Goal: Find specific page/section: Find specific page/section

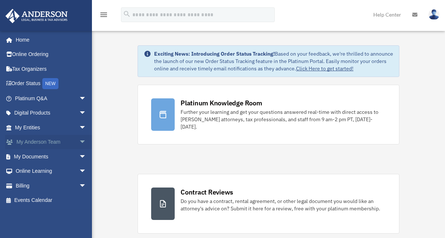
click at [39, 142] on link "My Anderson Team arrow_drop_down" at bounding box center [51, 142] width 92 height 15
click at [79, 139] on span "arrow_drop_down" at bounding box center [86, 142] width 15 height 15
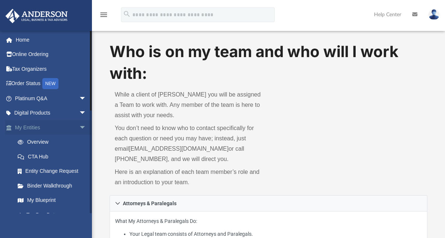
click at [79, 125] on span "arrow_drop_down" at bounding box center [86, 127] width 15 height 15
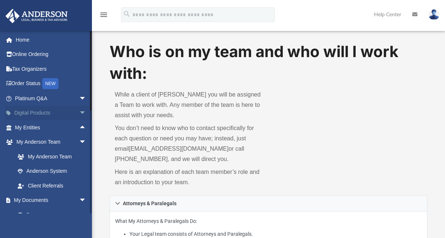
click at [79, 111] on span "arrow_drop_down" at bounding box center [86, 113] width 15 height 15
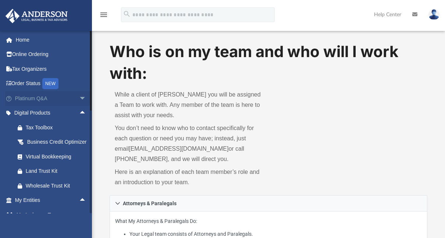
click at [79, 98] on span "arrow_drop_down" at bounding box center [86, 98] width 15 height 15
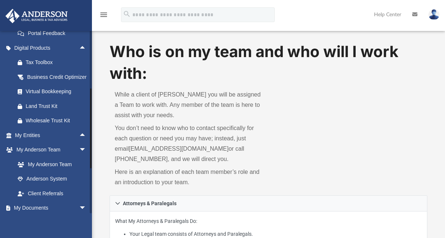
scroll to position [214, 0]
click at [79, 142] on span "arrow_drop_up" at bounding box center [86, 134] width 15 height 15
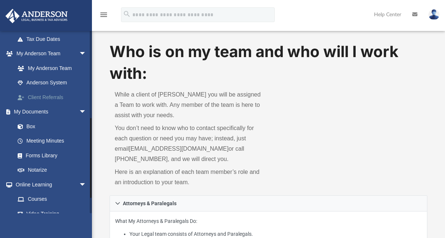
scroll to position [401, 0]
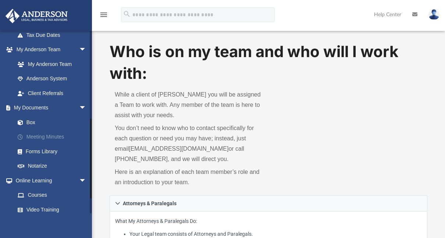
click at [51, 144] on link "Meeting Minutes" at bounding box center [53, 137] width 87 height 15
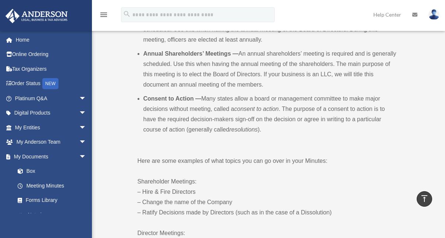
scroll to position [319, 0]
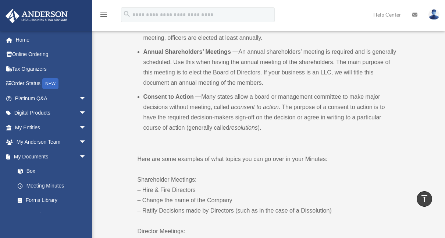
click at [171, 154] on p "Here are some examples of what topics you can go over in your Minutes:" at bounding box center [268, 159] width 260 height 10
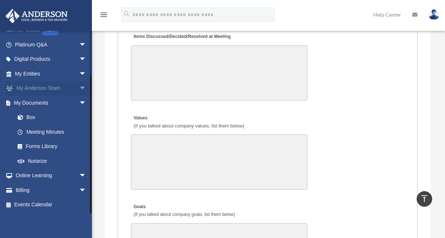
scroll to position [1373, 0]
click at [79, 174] on span "arrow_drop_down" at bounding box center [86, 175] width 15 height 15
click at [60, 182] on link "Courses" at bounding box center [53, 189] width 87 height 15
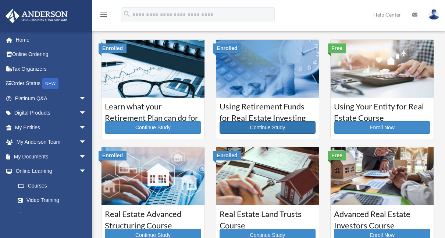
scroll to position [4, 0]
